Goal: Task Accomplishment & Management: Manage account settings

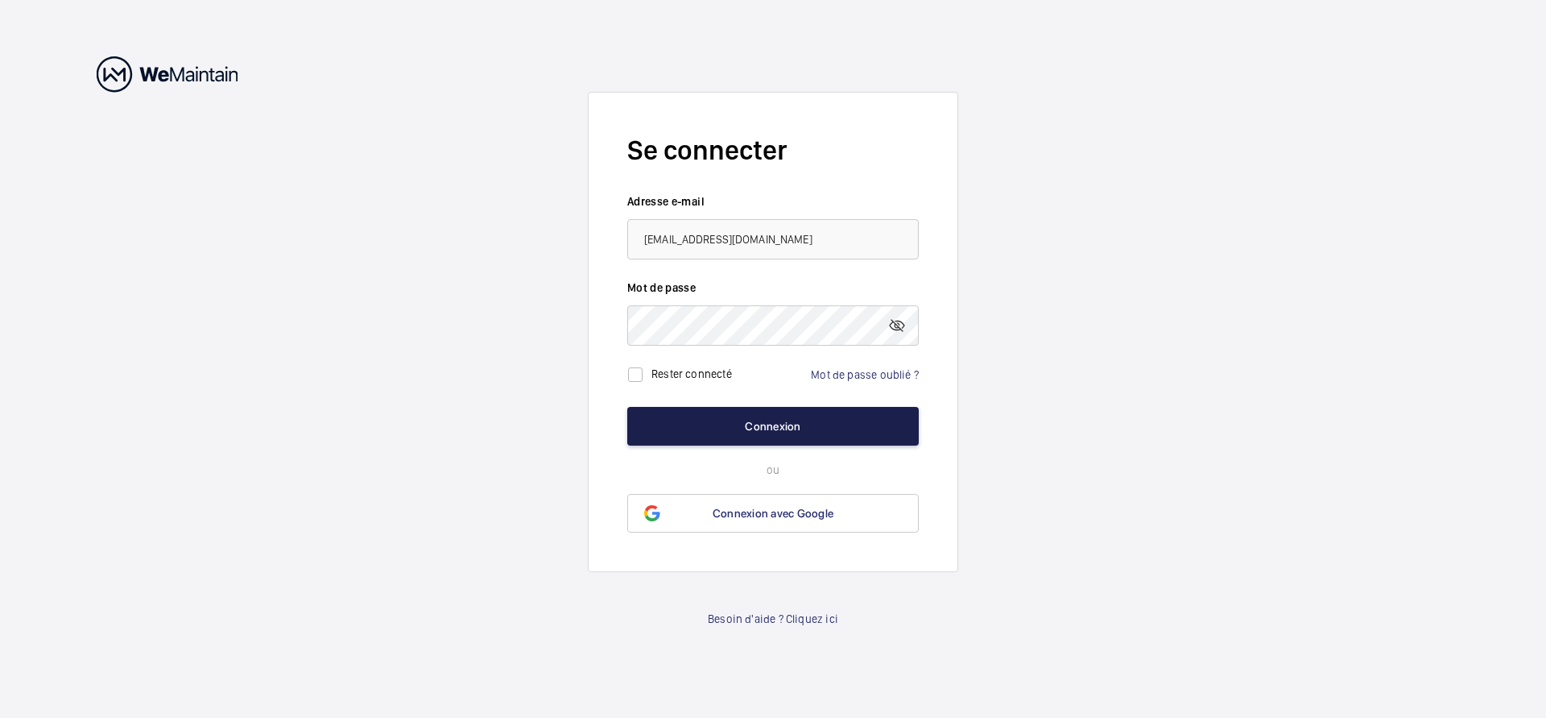
click at [763, 427] on button "Connexion" at bounding box center [773, 426] width 292 height 39
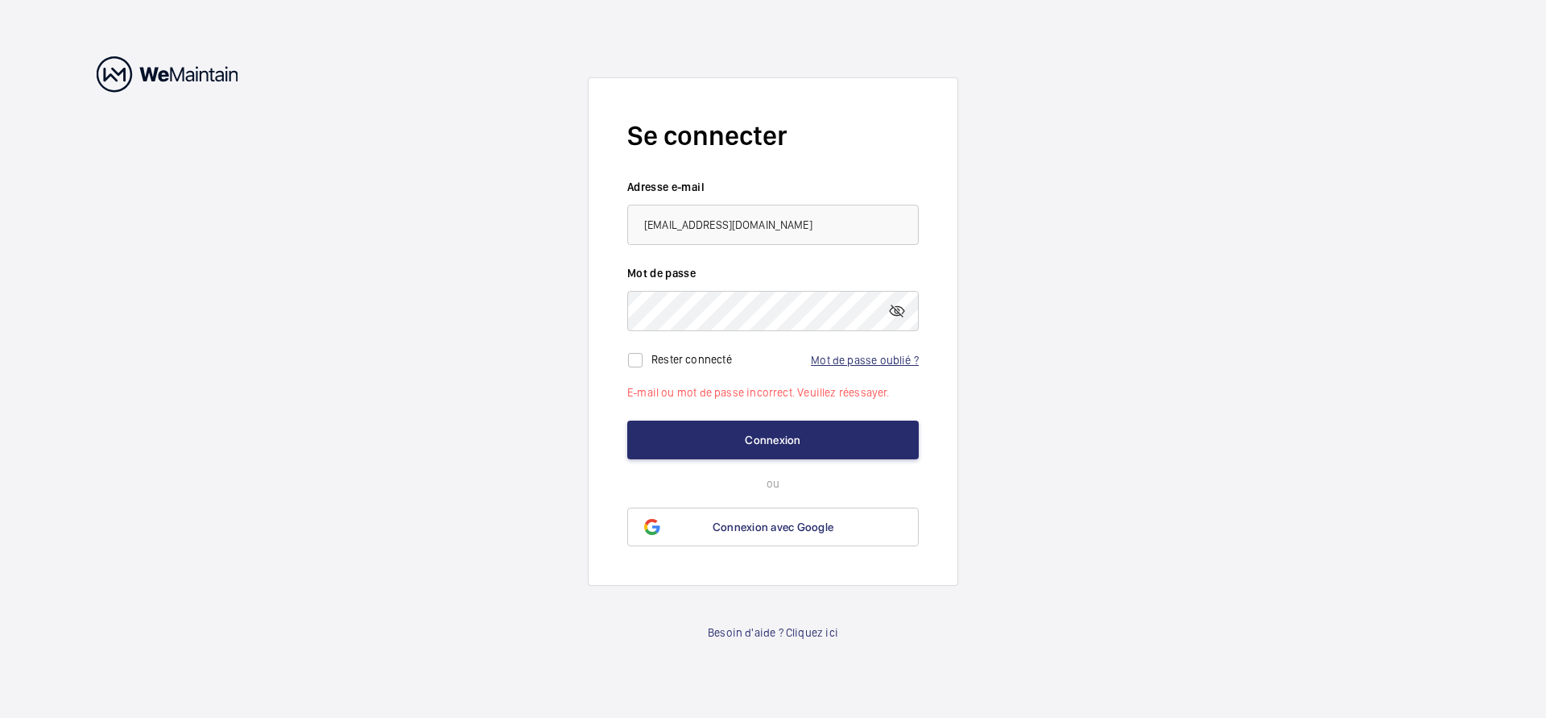
click at [863, 359] on link "Mot de passe oublié ?" at bounding box center [865, 360] width 108 height 13
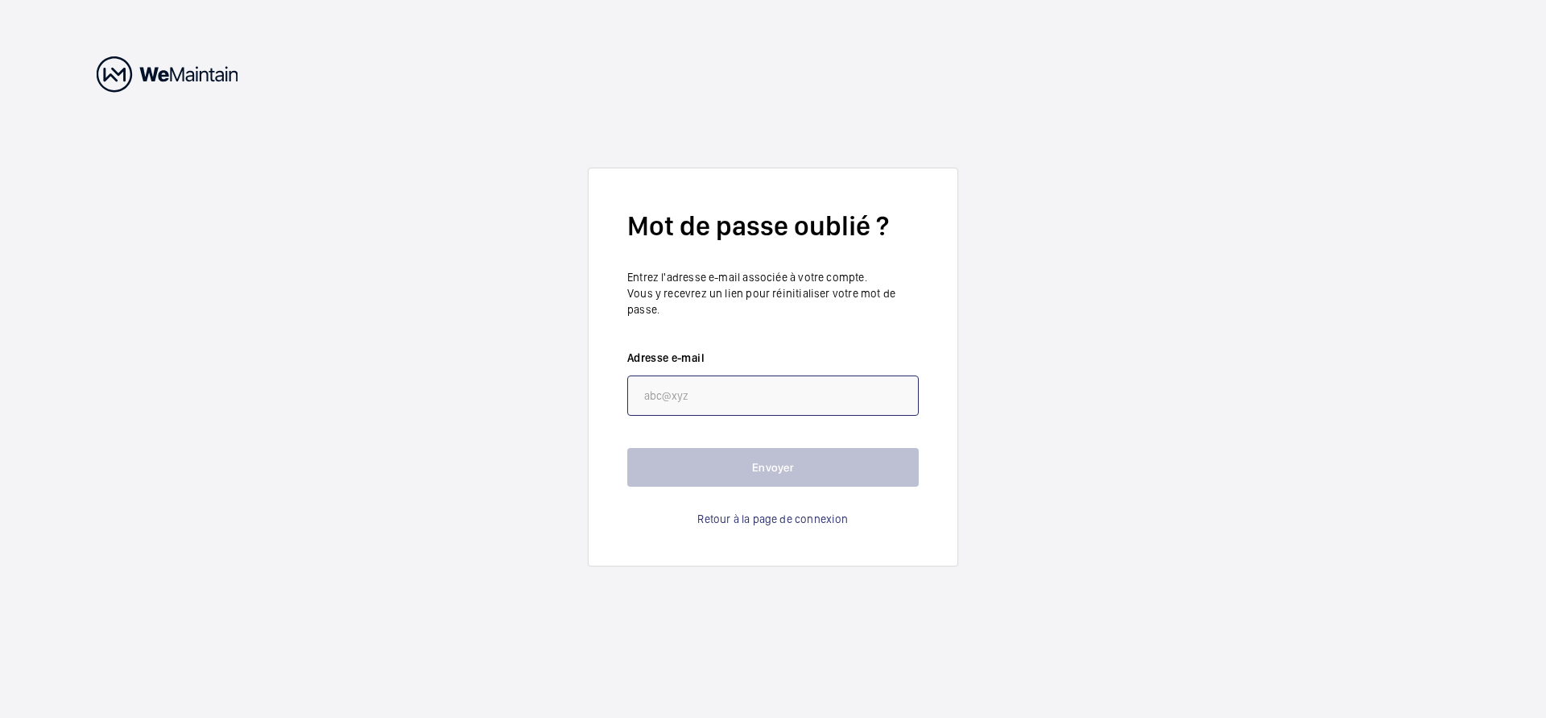
click at [667, 389] on input "email" at bounding box center [773, 395] width 292 height 40
type input "l"
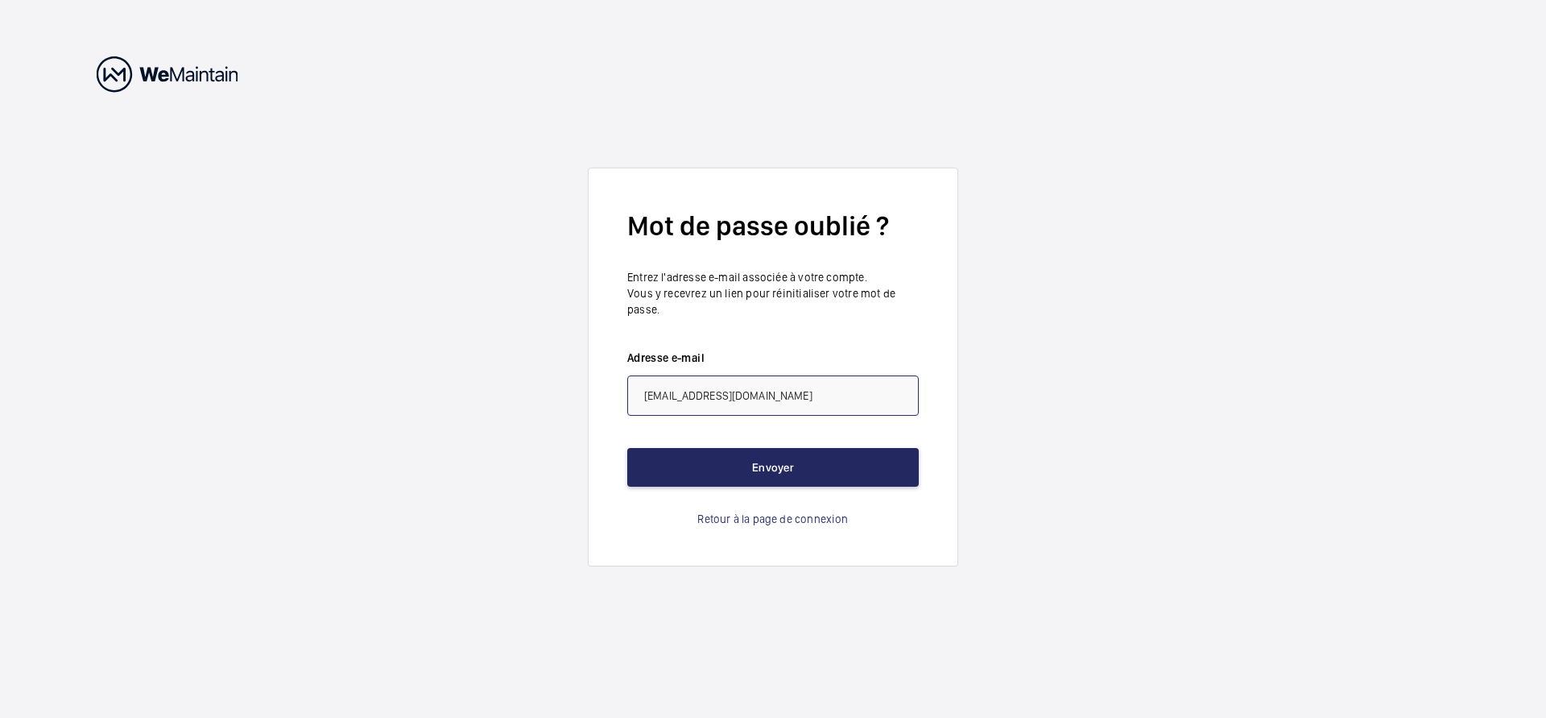
type input "[EMAIL_ADDRESS][DOMAIN_NAME]"
click at [781, 477] on button "Envoyer" at bounding box center [773, 467] width 292 height 39
click at [784, 463] on button "Envoyer" at bounding box center [773, 467] width 292 height 39
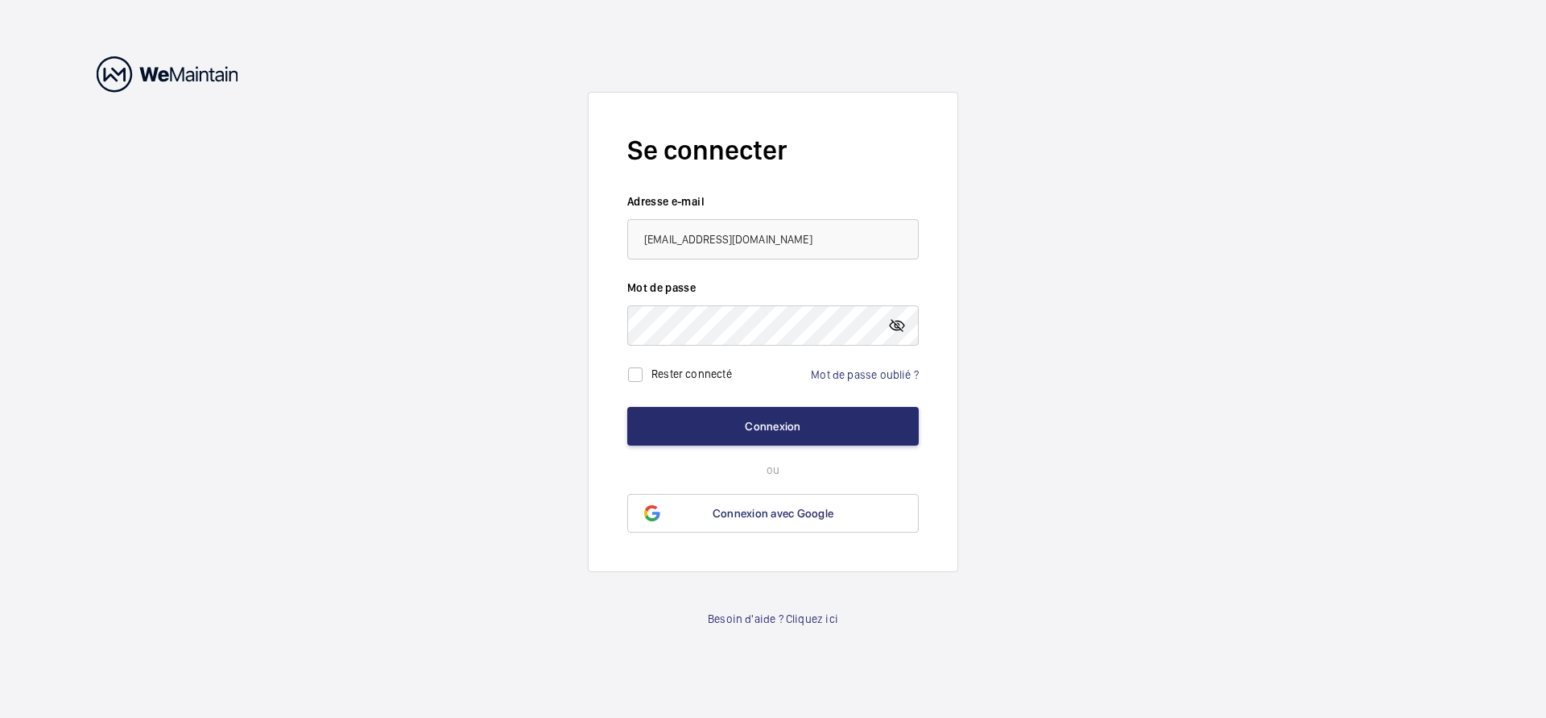
click at [892, 325] on mat-icon at bounding box center [896, 325] width 19 height 19
click at [751, 417] on button "Connexion" at bounding box center [773, 426] width 292 height 39
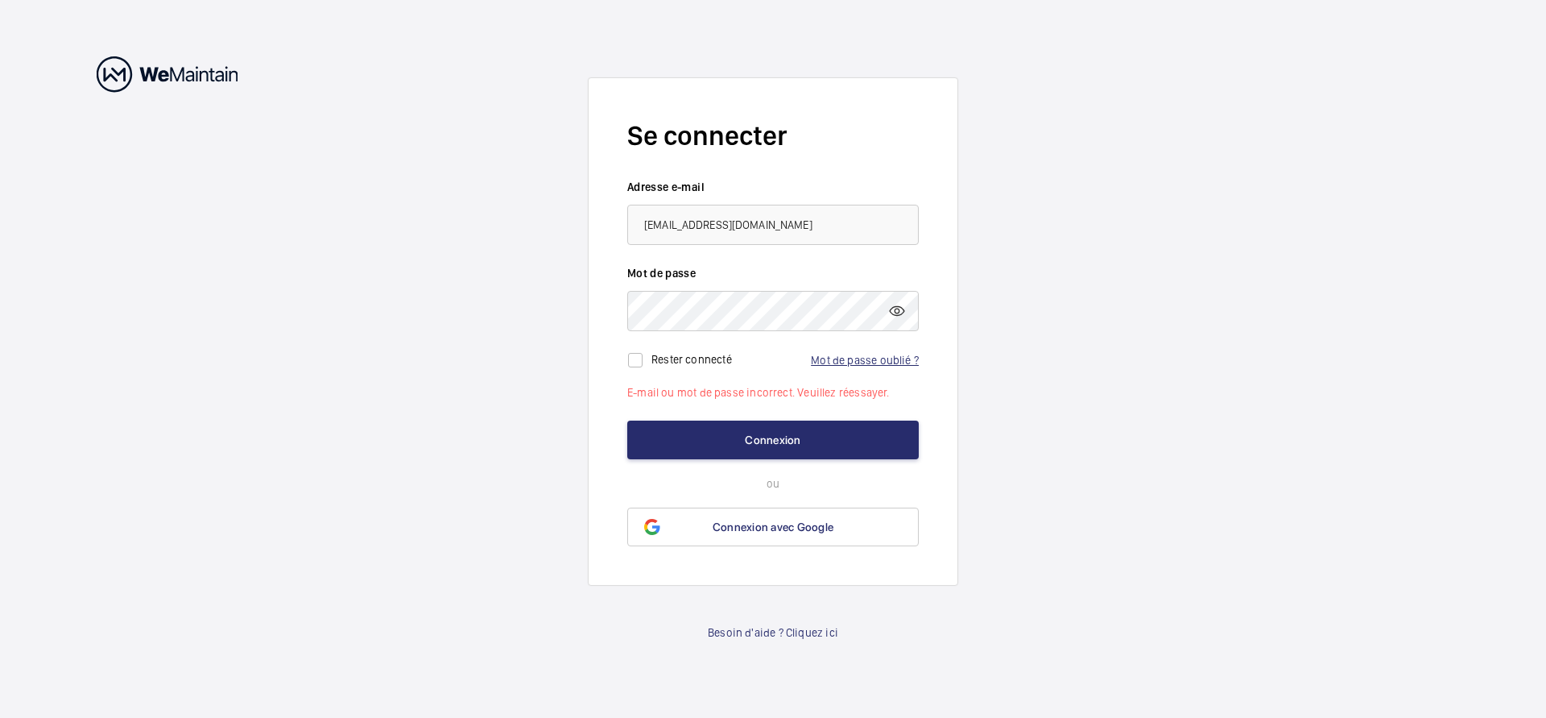
click at [886, 356] on link "Mot de passe oublié ?" at bounding box center [865, 360] width 108 height 13
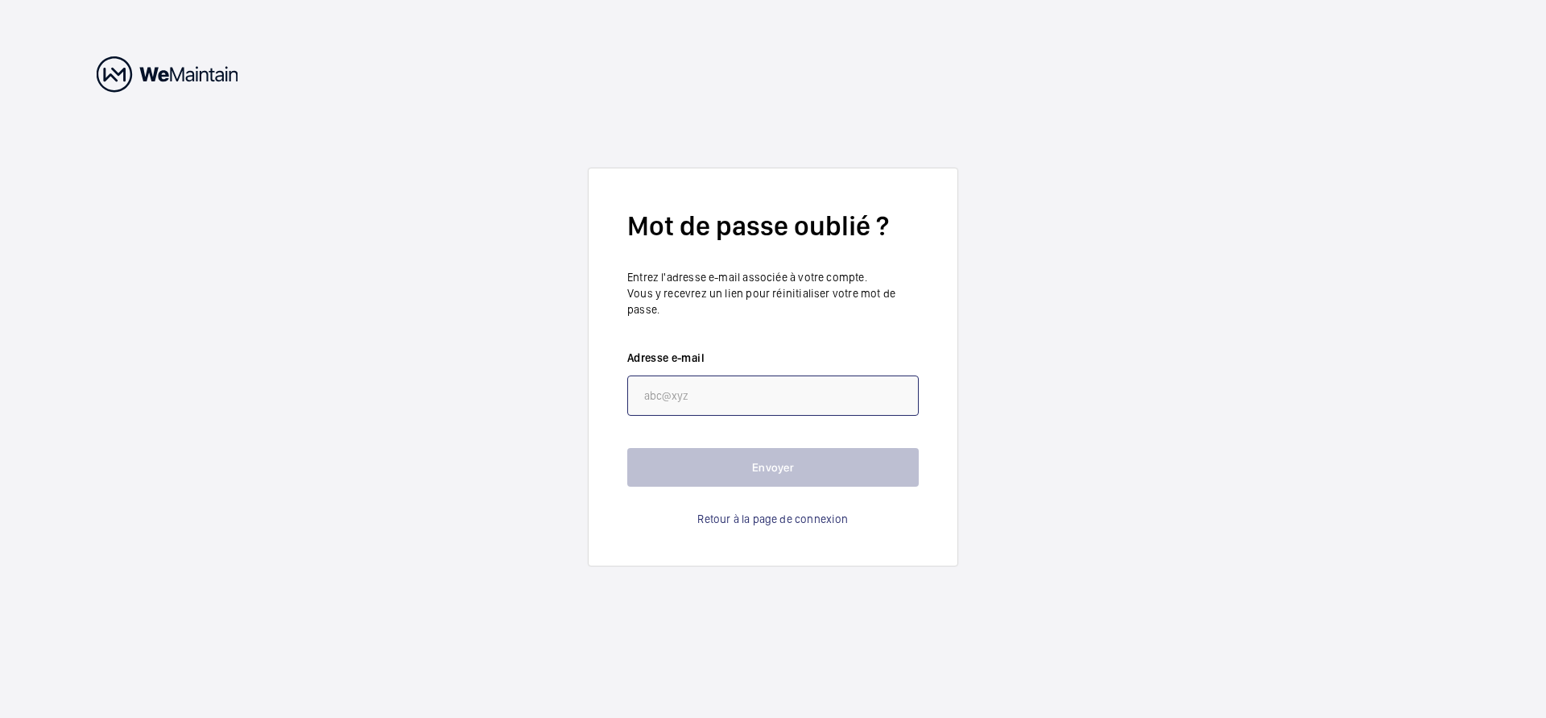
click at [667, 397] on input "email" at bounding box center [773, 395] width 292 height 40
type input "F"
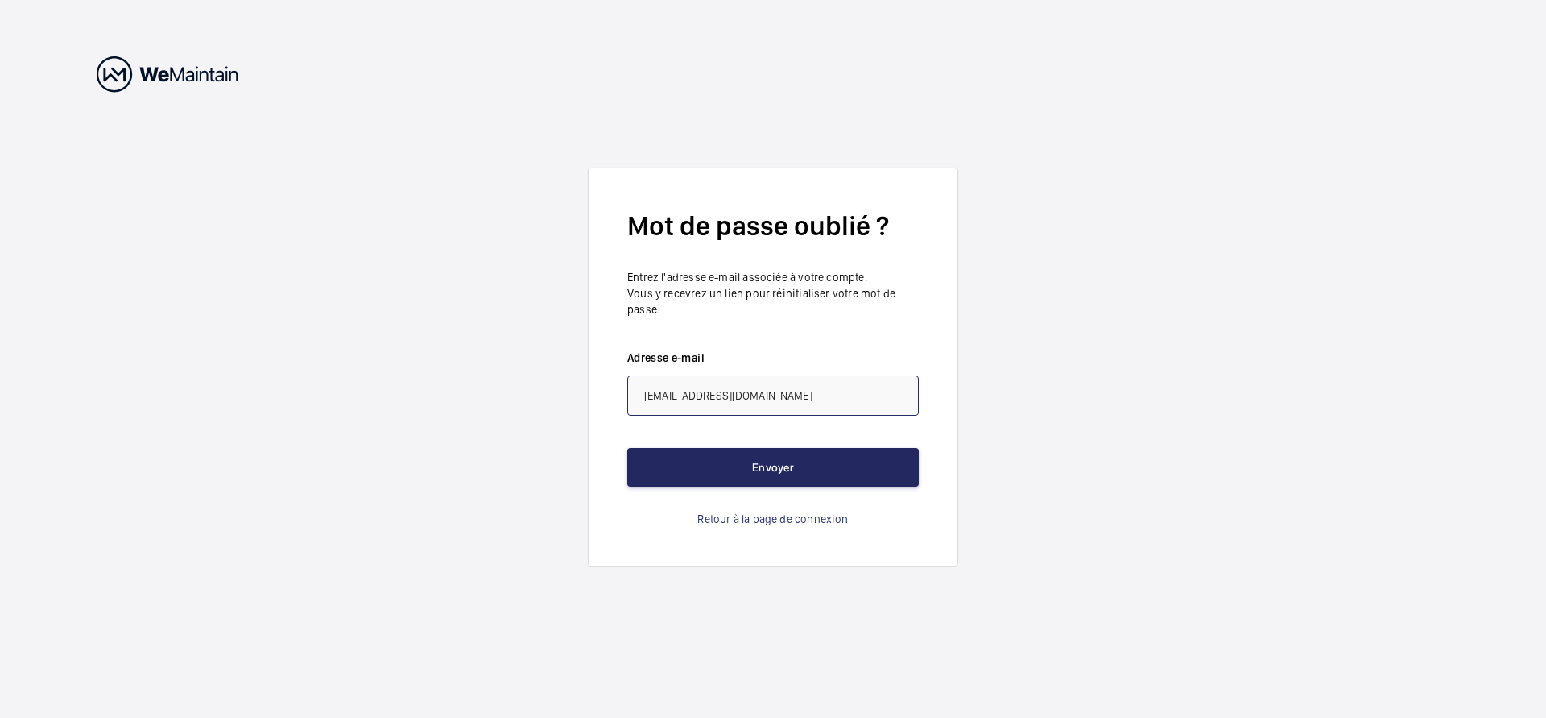
type input "[EMAIL_ADDRESS][DOMAIN_NAME]"
click at [763, 462] on button "Envoyer" at bounding box center [773, 467] width 292 height 39
click at [763, 525] on link "Retour à la page de connexion" at bounding box center [772, 519] width 151 height 16
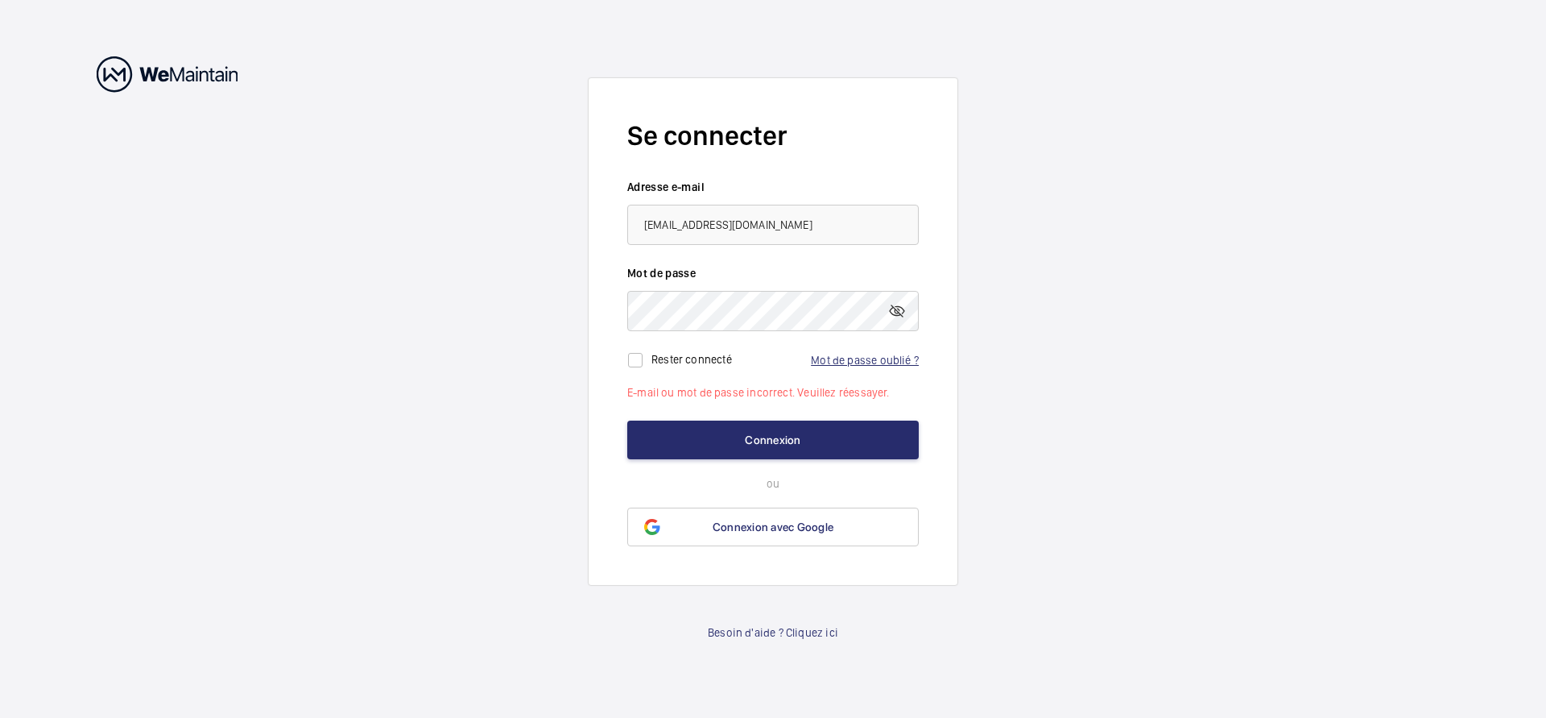
click at [871, 363] on link "Mot de passe oublié ?" at bounding box center [865, 360] width 108 height 13
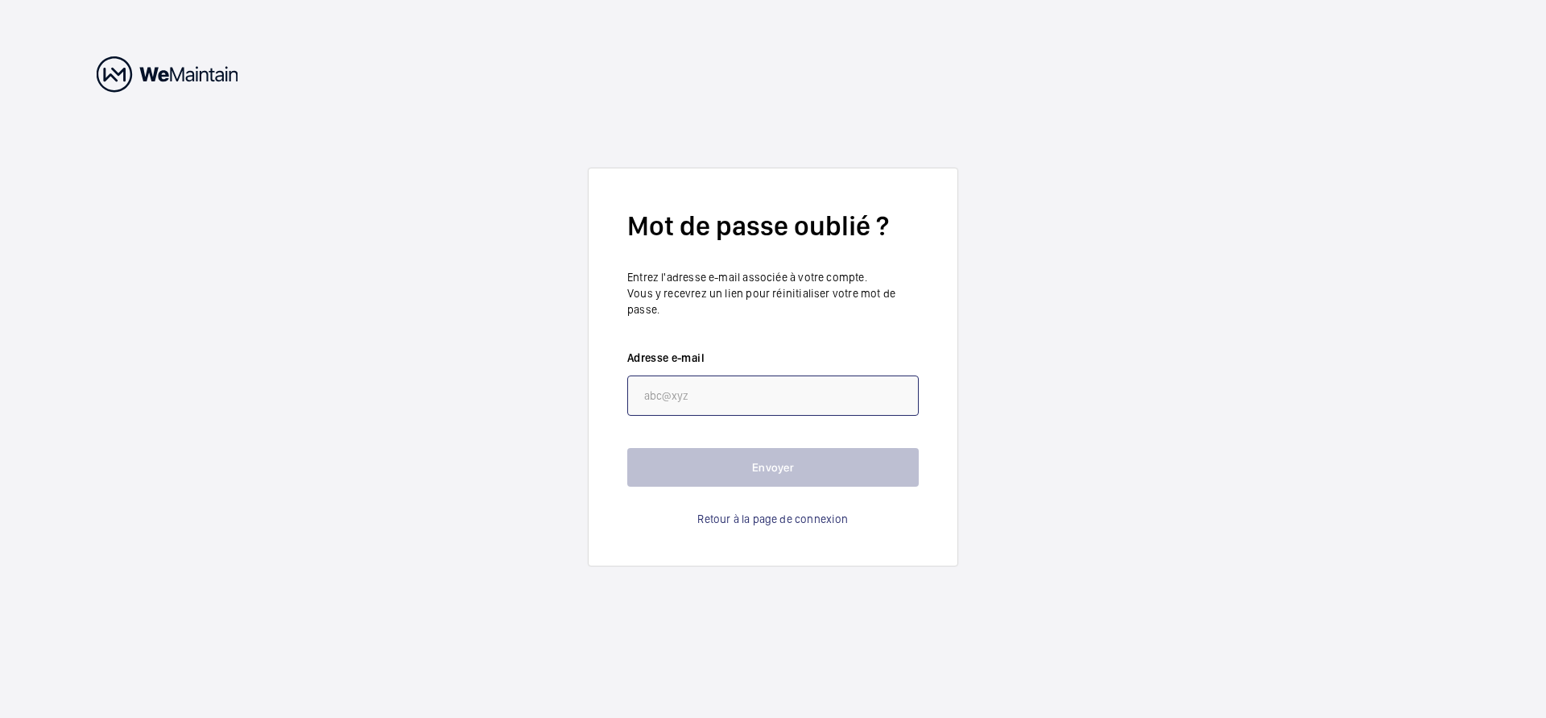
click at [667, 401] on input "email" at bounding box center [773, 395] width 292 height 40
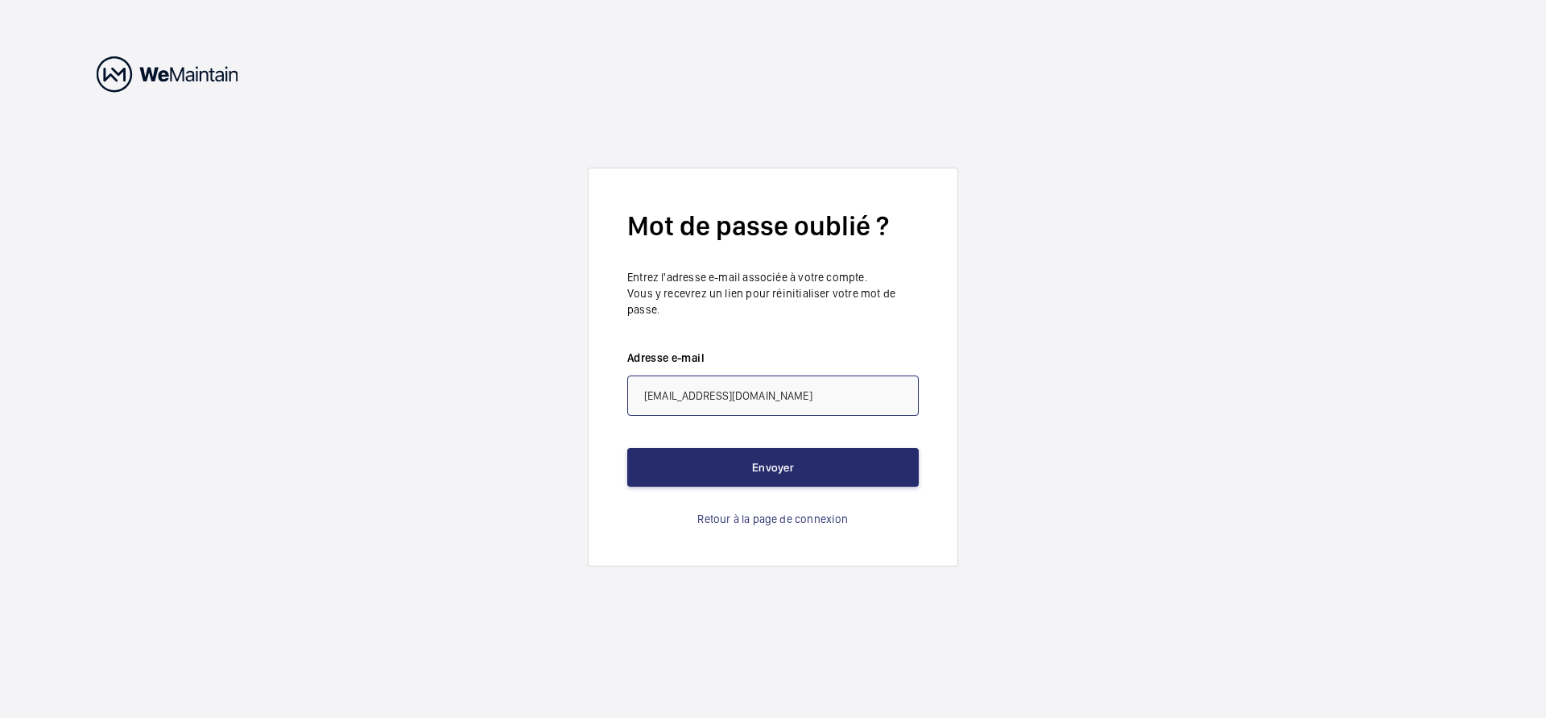
type input "[EMAIL_ADDRESS][DOMAIN_NAME]"
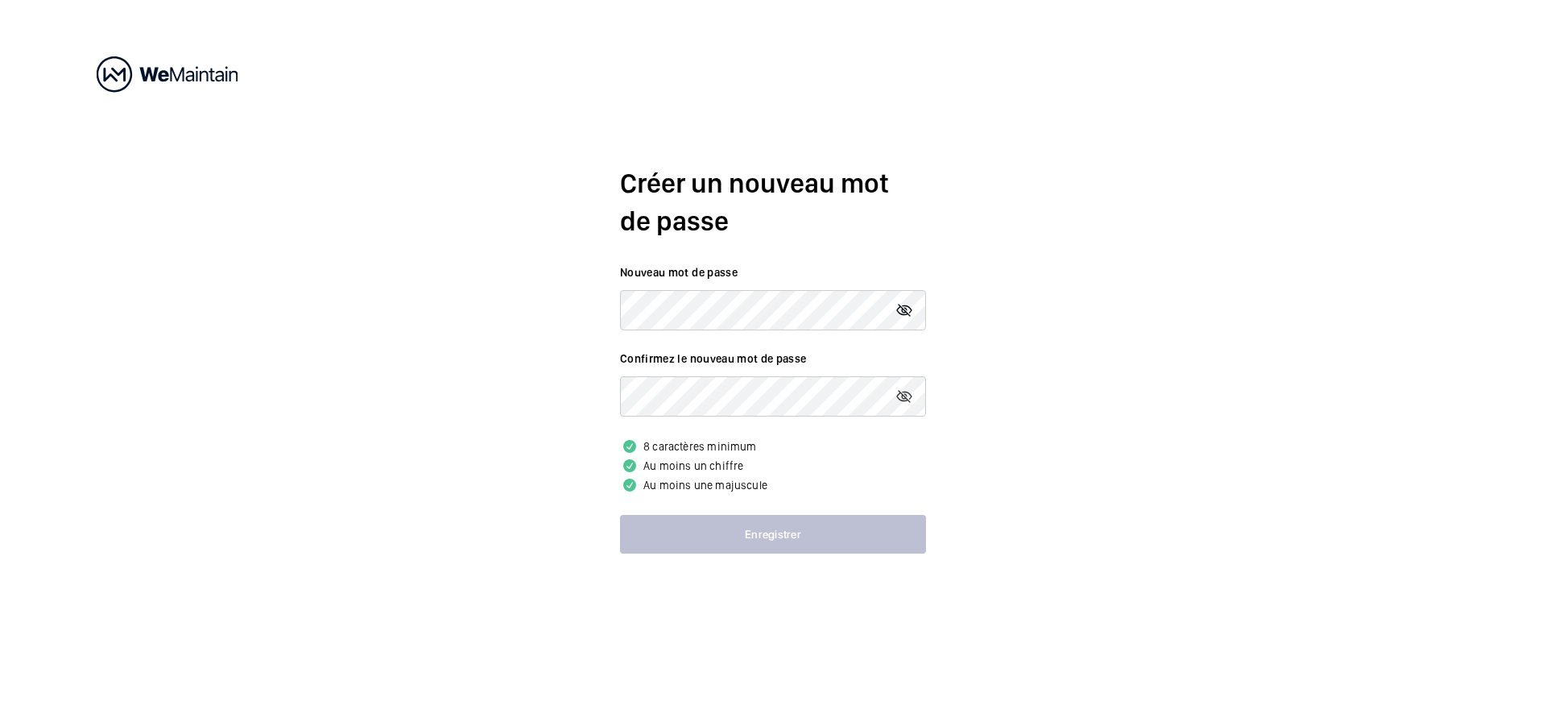
click at [907, 310] on mat-icon at bounding box center [904, 309] width 19 height 19
click at [770, 531] on button "Enregistrer" at bounding box center [773, 534] width 306 height 39
click at [791, 531] on button "Enregistrer" at bounding box center [773, 534] width 306 height 39
click at [905, 312] on mat-icon at bounding box center [904, 309] width 19 height 19
click at [773, 529] on button "Enregistrer" at bounding box center [773, 534] width 306 height 39
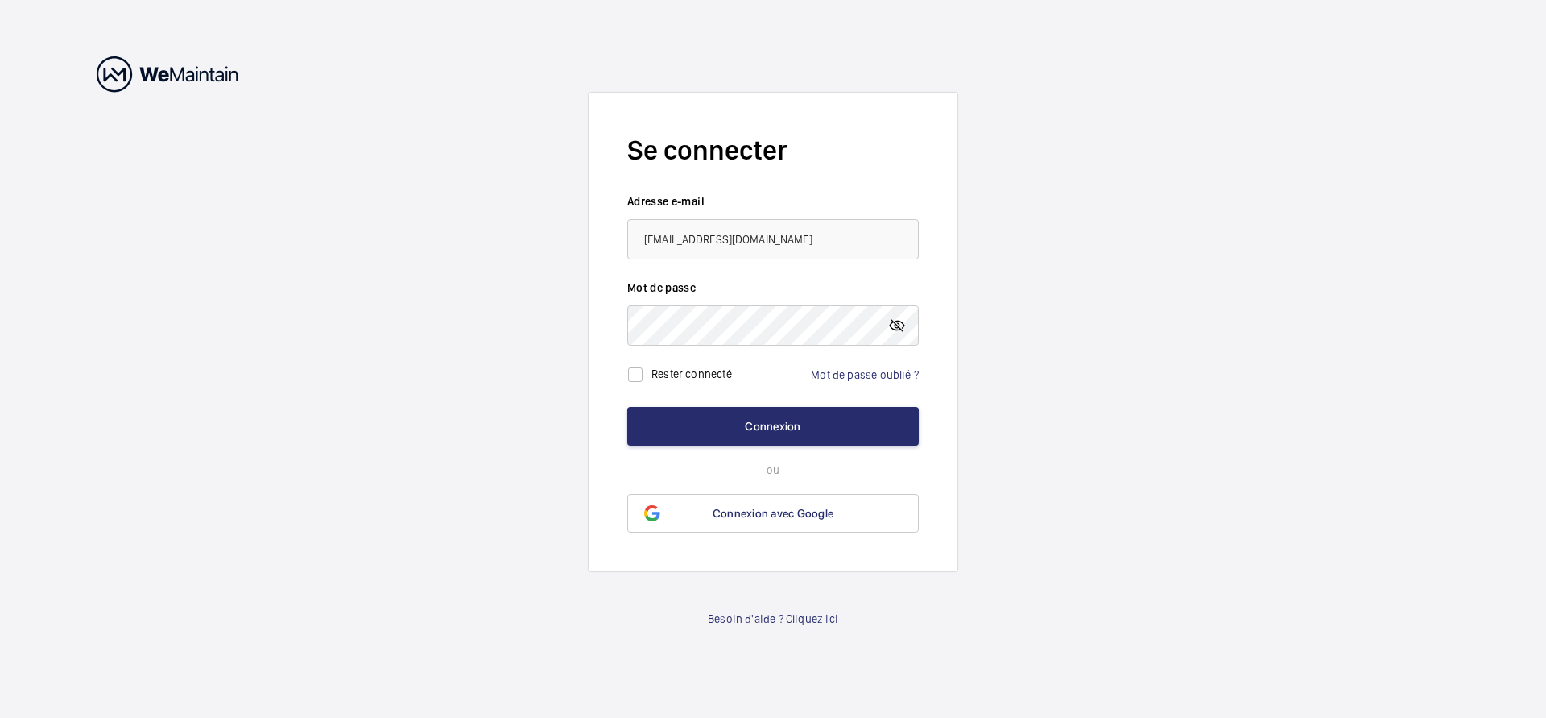
click at [893, 321] on mat-icon at bounding box center [896, 325] width 19 height 19
